Goal: Task Accomplishment & Management: Complete application form

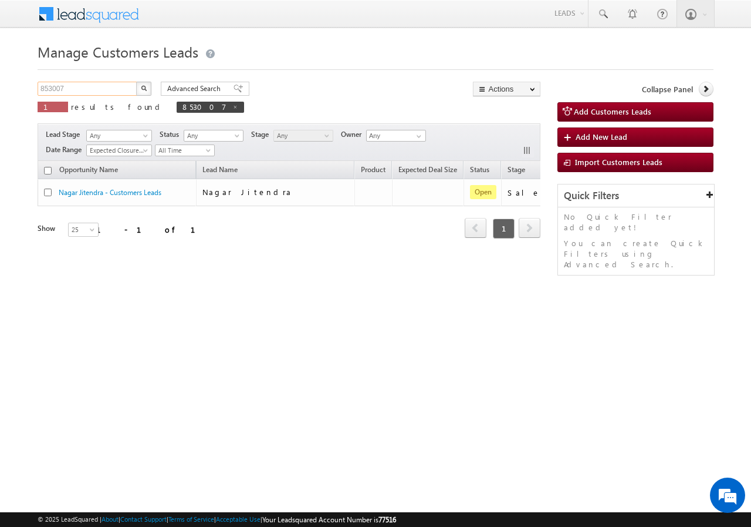
click at [99, 94] on input "853007" at bounding box center [88, 89] width 100 height 14
paste input "28932"
type input "828932"
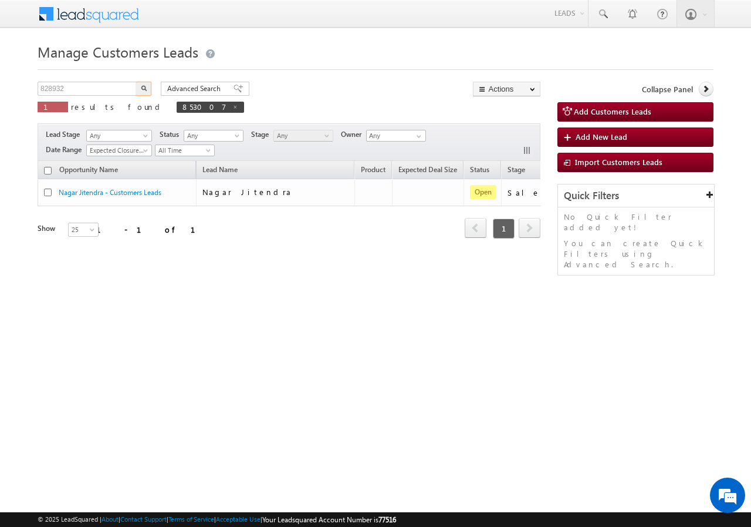
click at [150, 87] on button "button" at bounding box center [143, 89] width 15 height 14
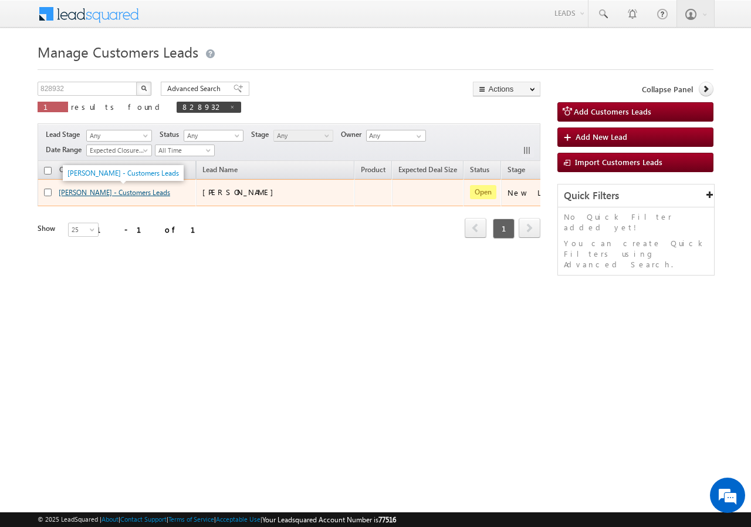
click at [85, 192] on link "Mittal Kumar - Customers Leads" at bounding box center [115, 192] width 112 height 9
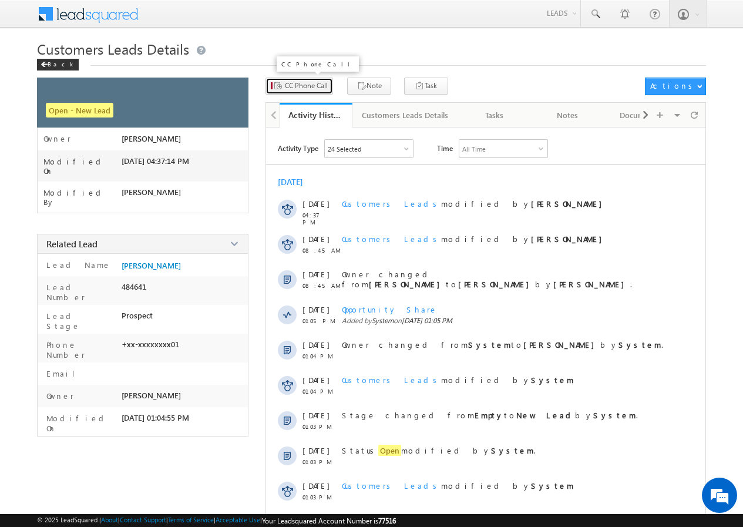
click at [302, 80] on button "CC Phone Call" at bounding box center [299, 85] width 68 height 17
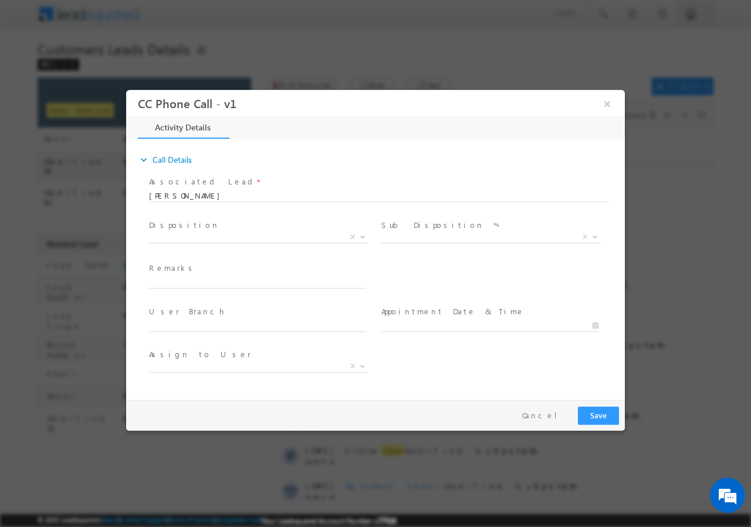
click at [221, 227] on span "Disposition *" at bounding box center [257, 224] width 217 height 13
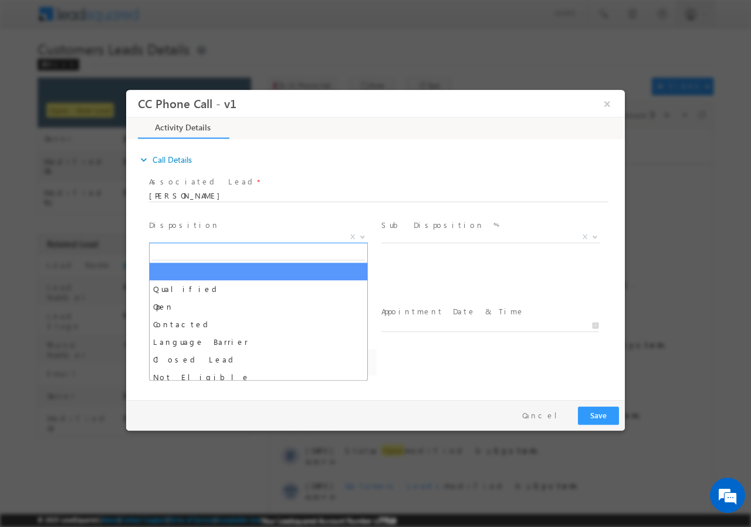
click at [208, 237] on span "X" at bounding box center [258, 237] width 219 height 12
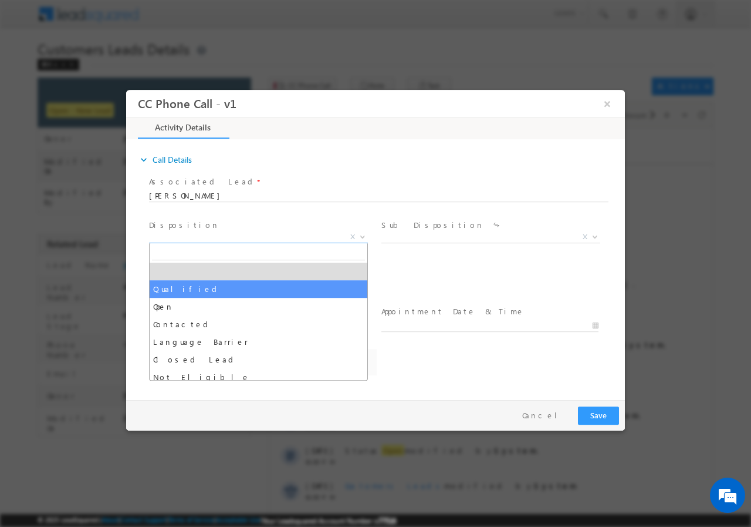
select select "Qualified"
select select "adesh.kumar1@sgrlimited.in"
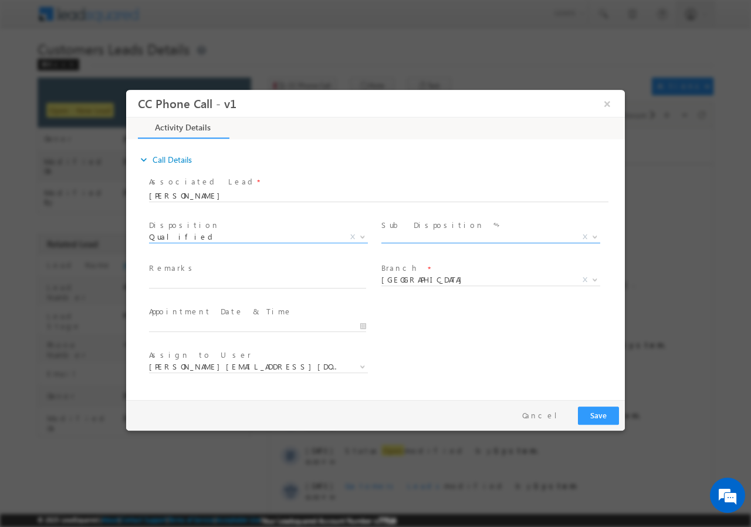
click at [419, 236] on span "X" at bounding box center [491, 237] width 219 height 12
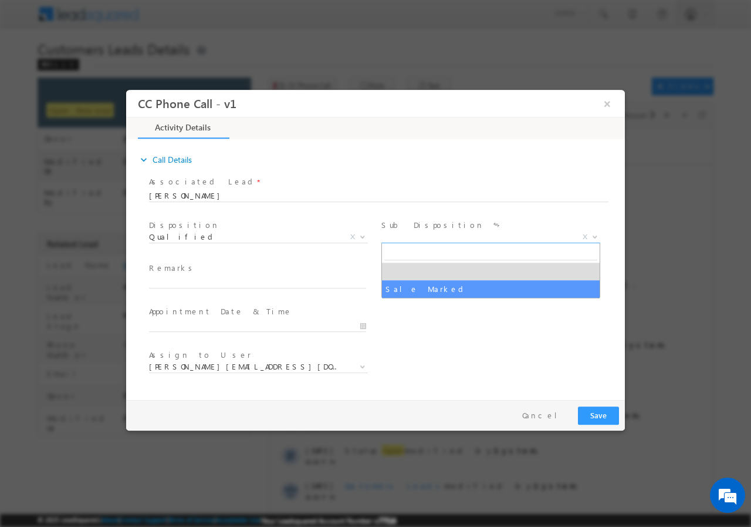
select select "Sale Marked"
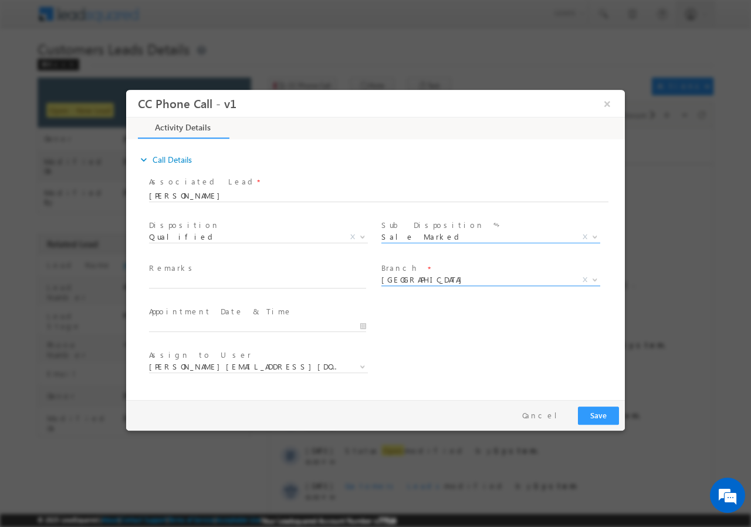
click at [419, 281] on span "Dehradun" at bounding box center [477, 279] width 191 height 11
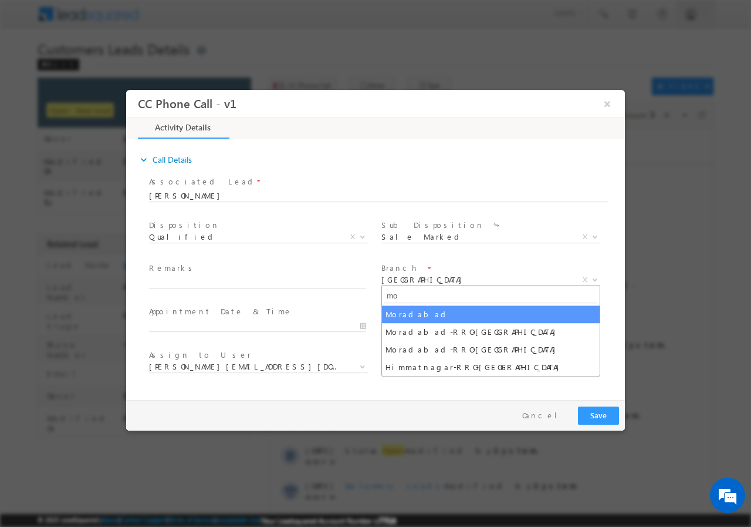
type input "mo"
select select "Moradabad"
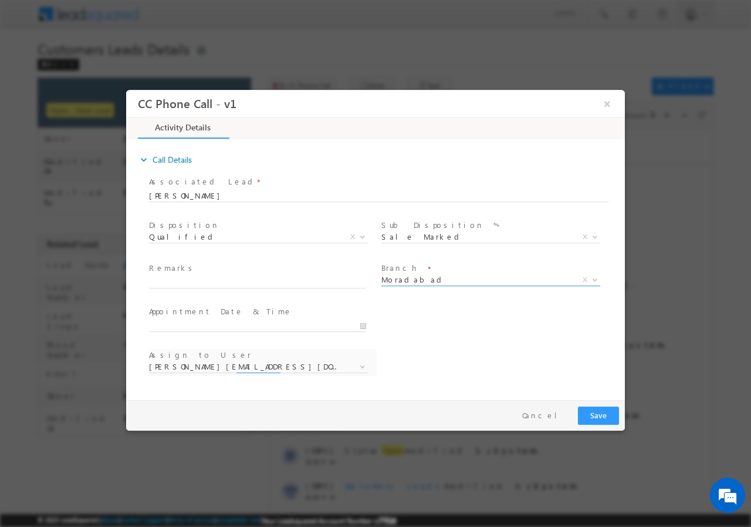
select select "amit.kumar3@sgrlimited.in"
click at [362, 323] on input "09/15/2025 11:07 AM" at bounding box center [257, 325] width 217 height 12
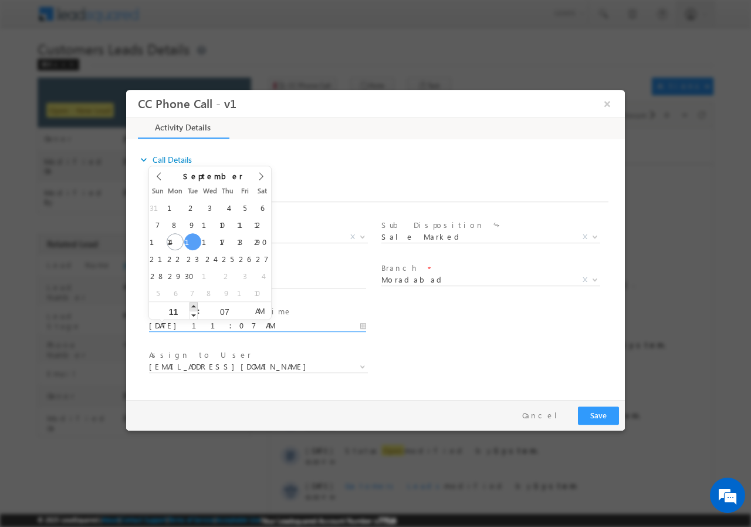
type input "09/16/2025 12:07 PM"
type input "12"
click at [196, 307] on span at bounding box center [194, 305] width 8 height 9
click at [225, 312] on input "07" at bounding box center [224, 311] width 49 height 8
click at [225, 311] on input "07" at bounding box center [224, 311] width 49 height 8
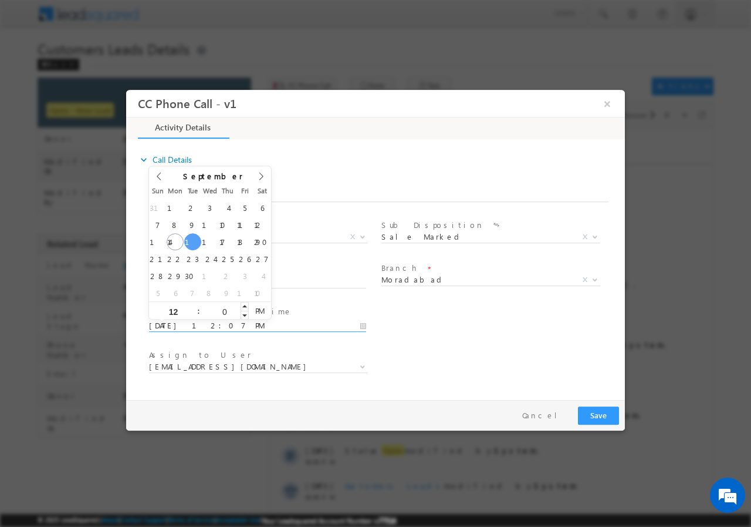
type input "00"
type input "09/16/2025 12:00 PM"
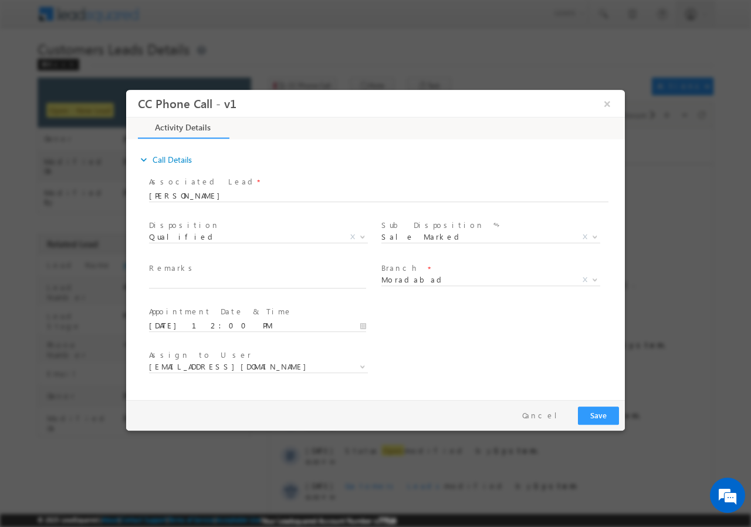
drag, startPoint x: 467, startPoint y: 331, endPoint x: 463, endPoint y: 340, distance: 10.3
click at [466, 331] on div "User Branch * Appointment Date & Time * 09/16/2025 12:00 PM" at bounding box center [386, 323] width 478 height 43
click at [214, 287] on span at bounding box center [263, 282] width 228 height 13
click at [251, 284] on input "text" at bounding box center [257, 282] width 217 height 12
paste input "828932//Mittal Kumar//VB_Know_More//9536625678//Construction// loan req-30L// s…"
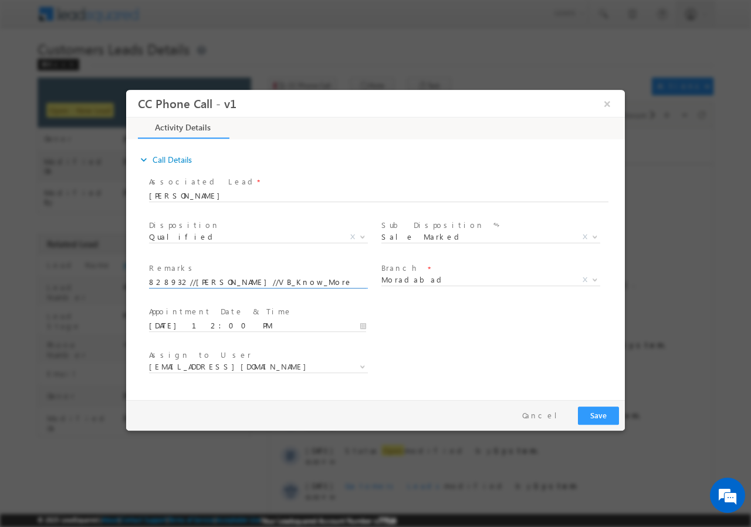
scroll to position [0, 439]
type input "828932//Mittal Kumar//VB_Know_More//9536625678//Construction// loan req-30L// s…"
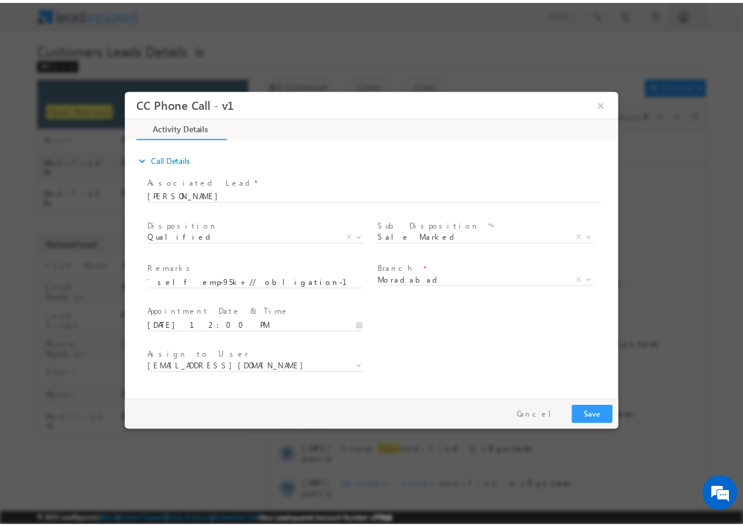
scroll to position [0, 0]
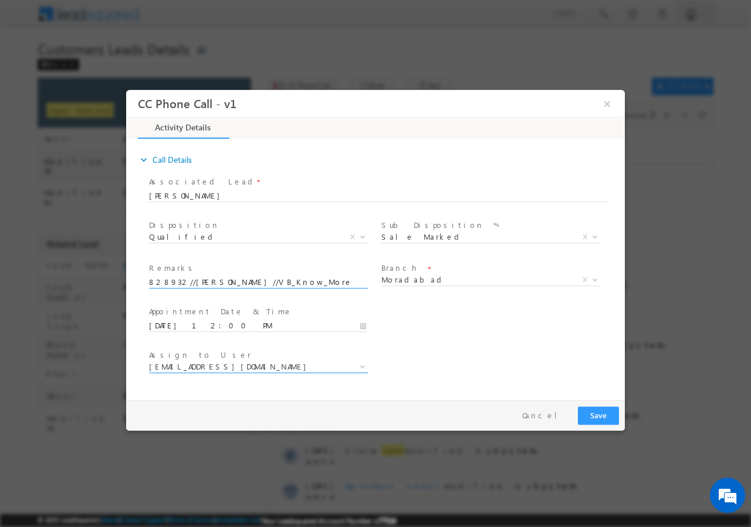
click at [272, 365] on span "amit.kumar3@sgrlimited.in" at bounding box center [244, 365] width 191 height 11
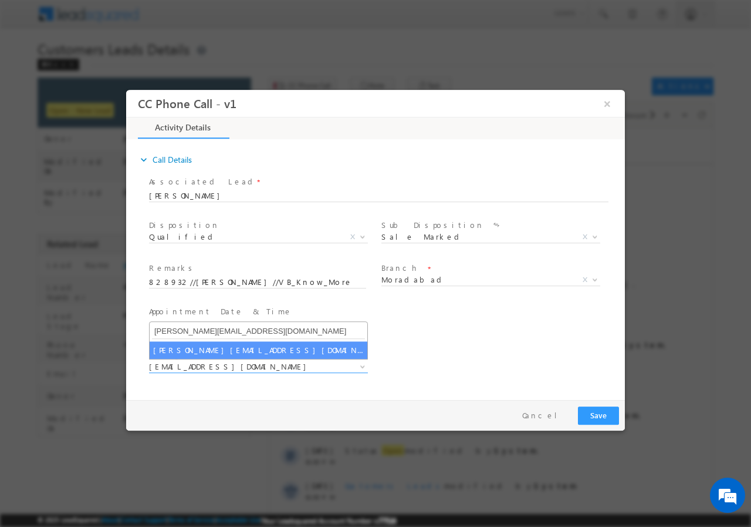
type input "arnav.pathak@sgrlimited.in"
select select "arnav.pathak@sgrlimited.in"
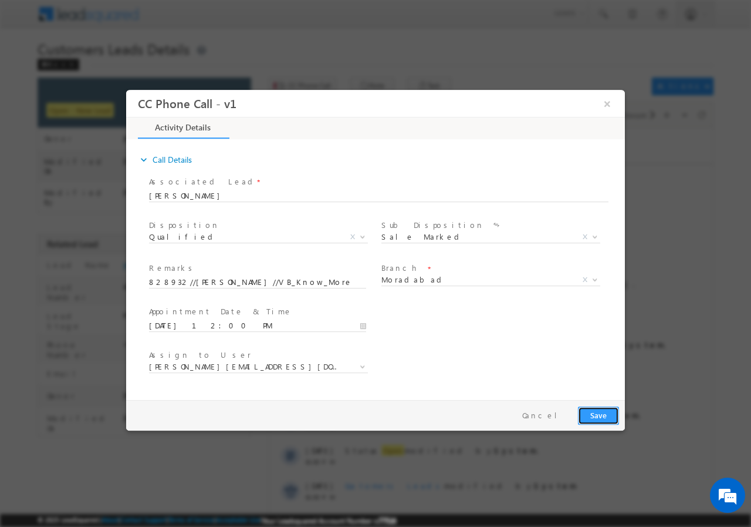
click at [590, 413] on button "Save" at bounding box center [598, 415] width 41 height 18
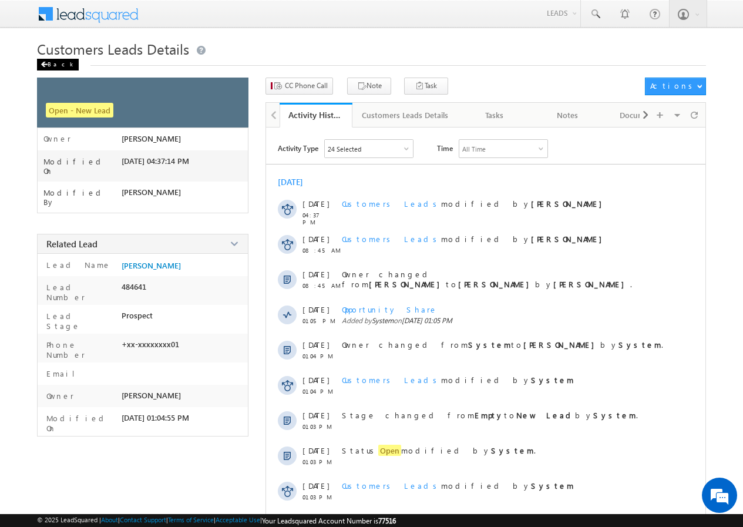
click at [43, 62] on span at bounding box center [44, 65] width 7 height 6
